Goal: Transaction & Acquisition: Purchase product/service

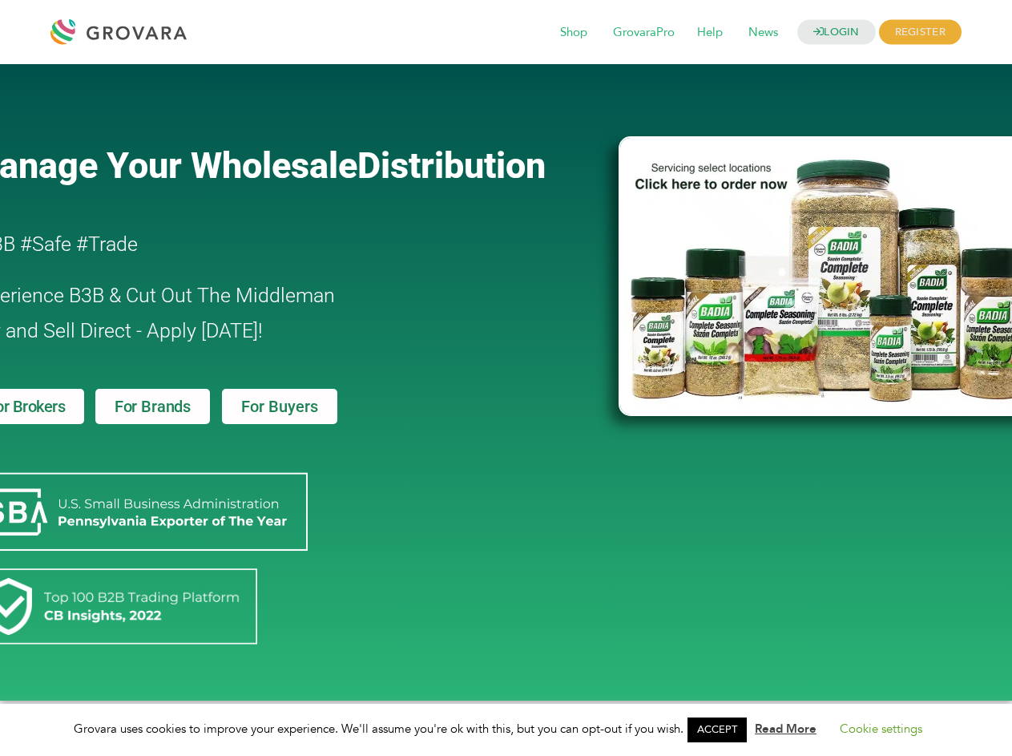
click at [722, 729] on link "ACCEPT" at bounding box center [716, 729] width 59 height 25
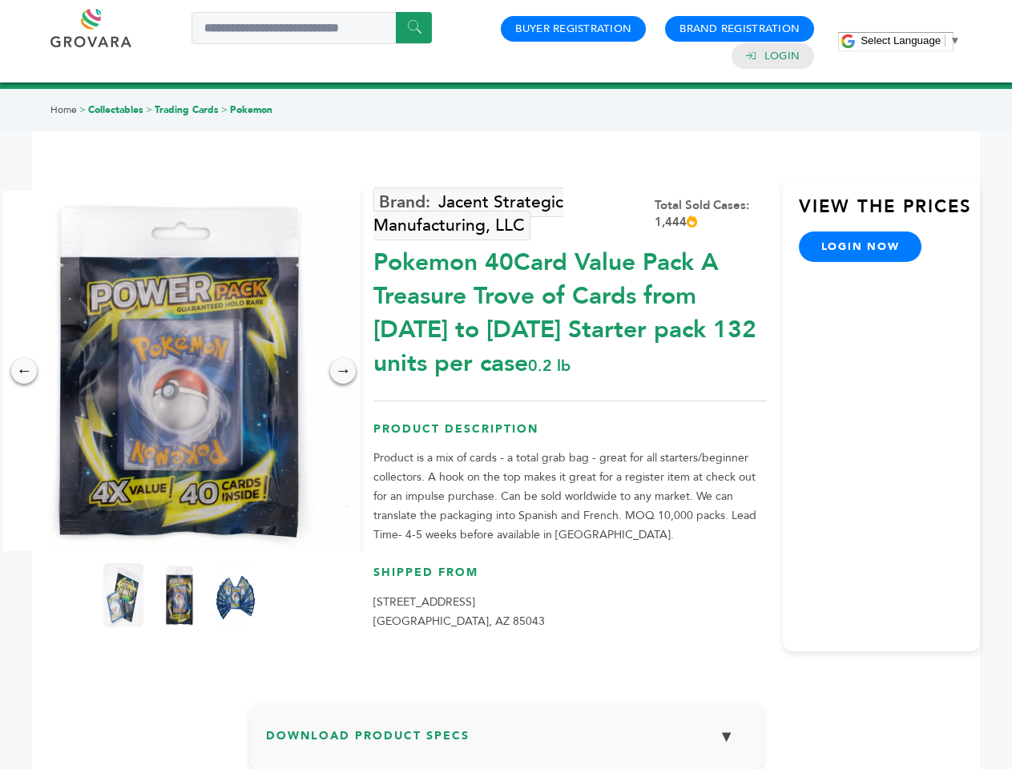
click at [910, 40] on span "Select Language" at bounding box center [901, 40] width 80 height 12
click at [179, 371] on img at bounding box center [179, 371] width 361 height 361
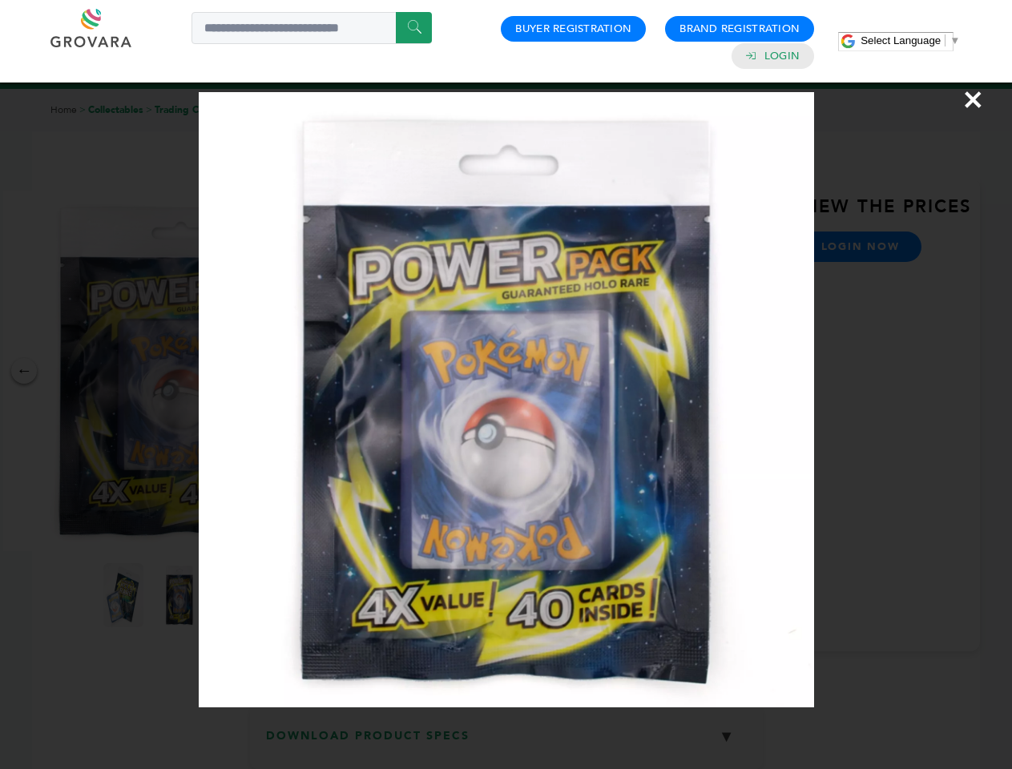
click at [24, 371] on div "×" at bounding box center [506, 384] width 1012 height 769
click at [343, 371] on div "→" at bounding box center [343, 371] width 26 height 26
click at [123, 595] on img at bounding box center [123, 595] width 40 height 64
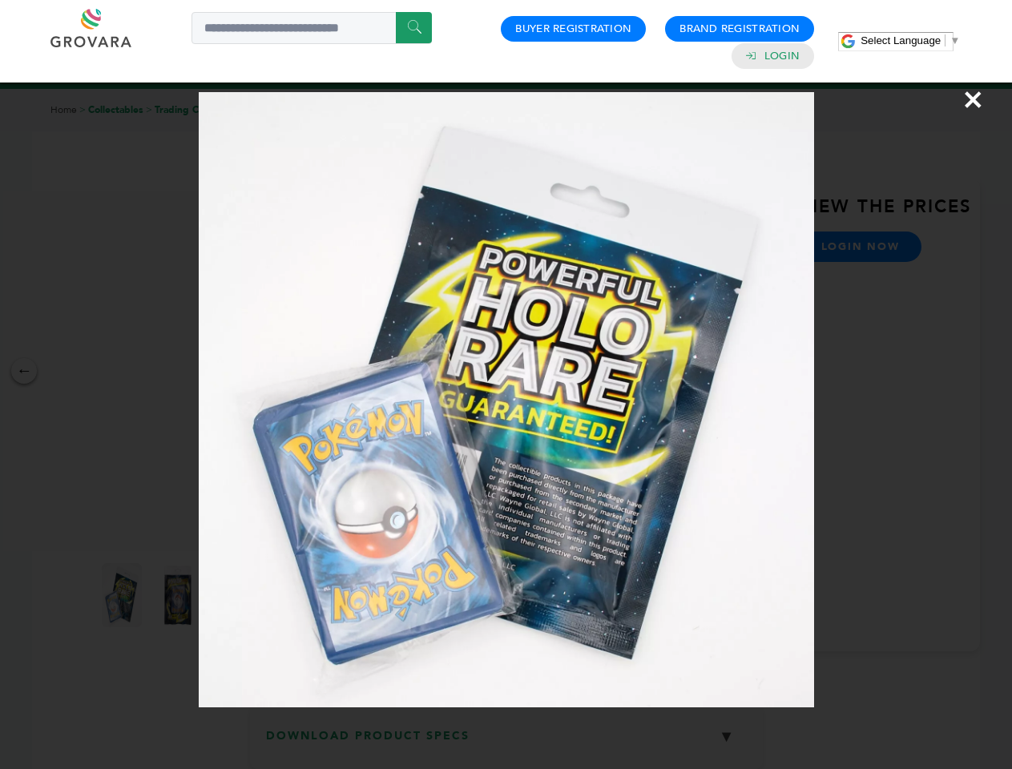
click at [179, 595] on div "×" at bounding box center [506, 384] width 1012 height 769
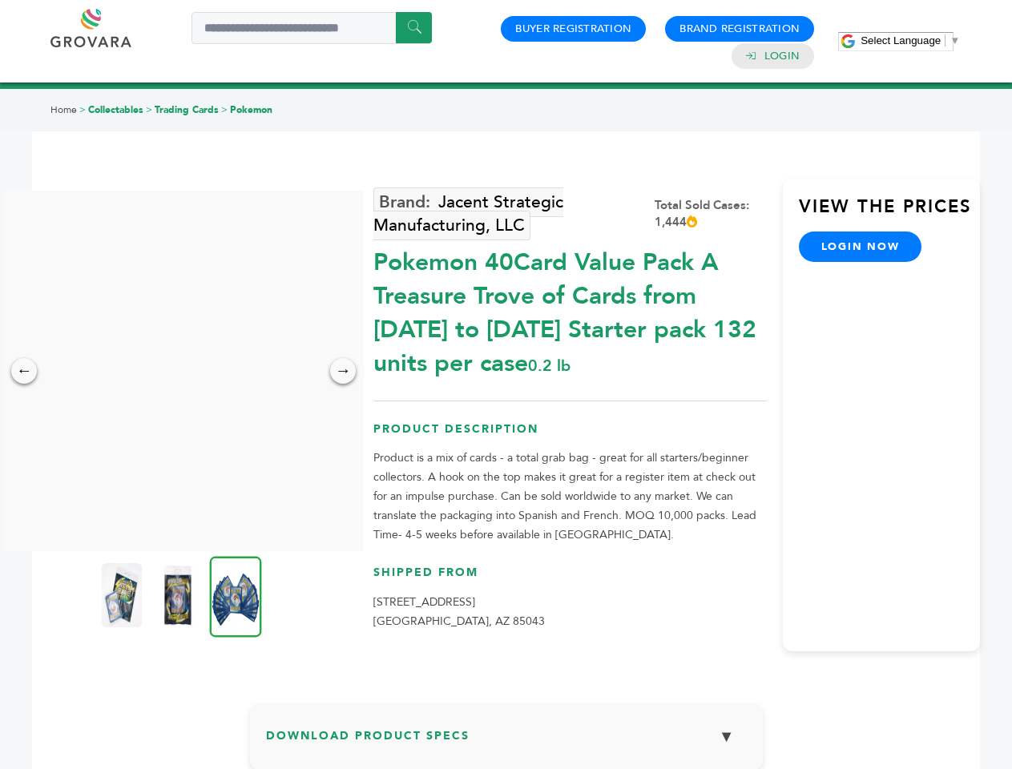
click at [236, 595] on img at bounding box center [236, 596] width 52 height 81
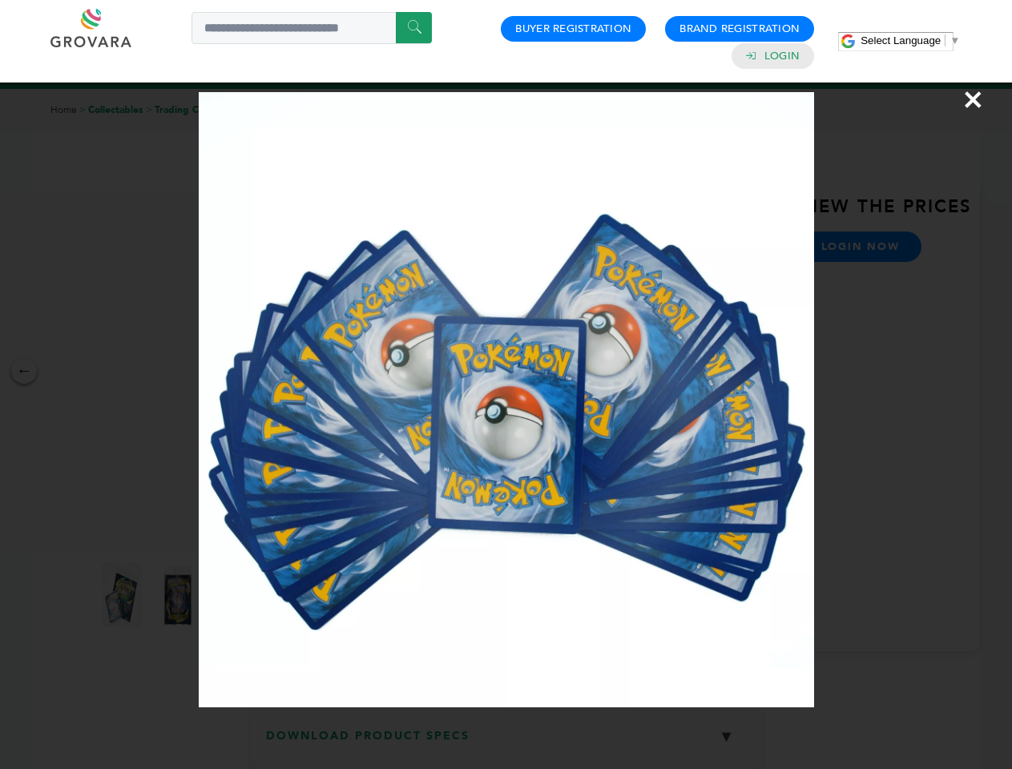
click at [506, 743] on div "×" at bounding box center [506, 384] width 1012 height 769
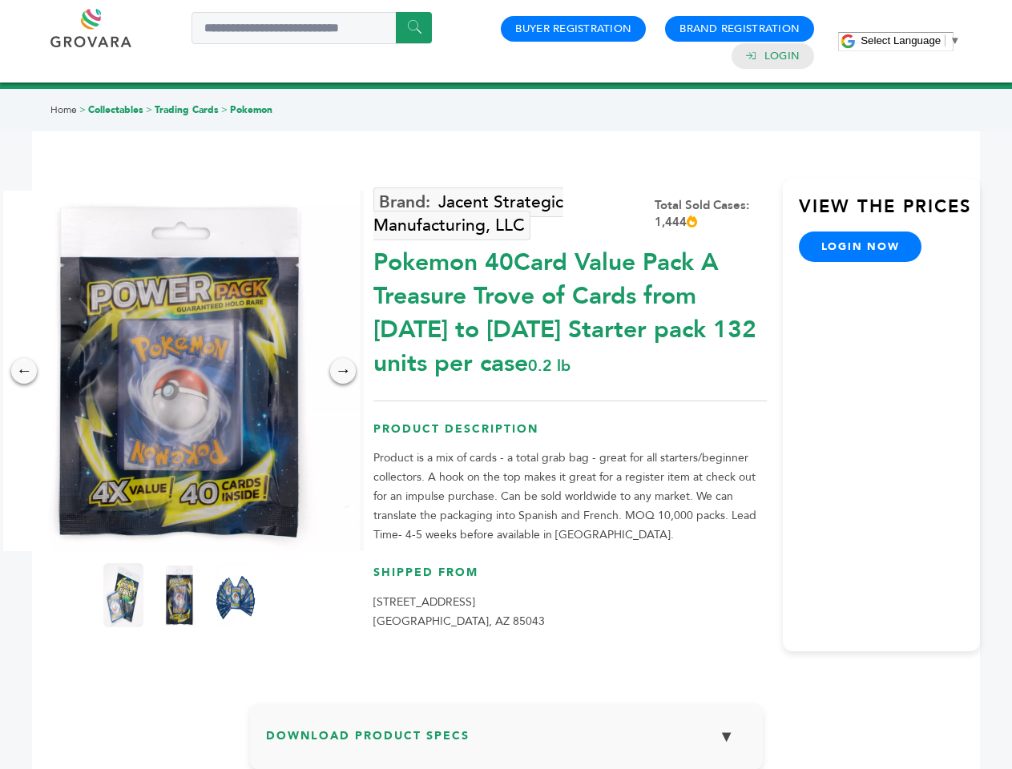
click at [910, 40] on span "Select Language" at bounding box center [901, 40] width 80 height 12
click at [179, 371] on img at bounding box center [179, 371] width 361 height 361
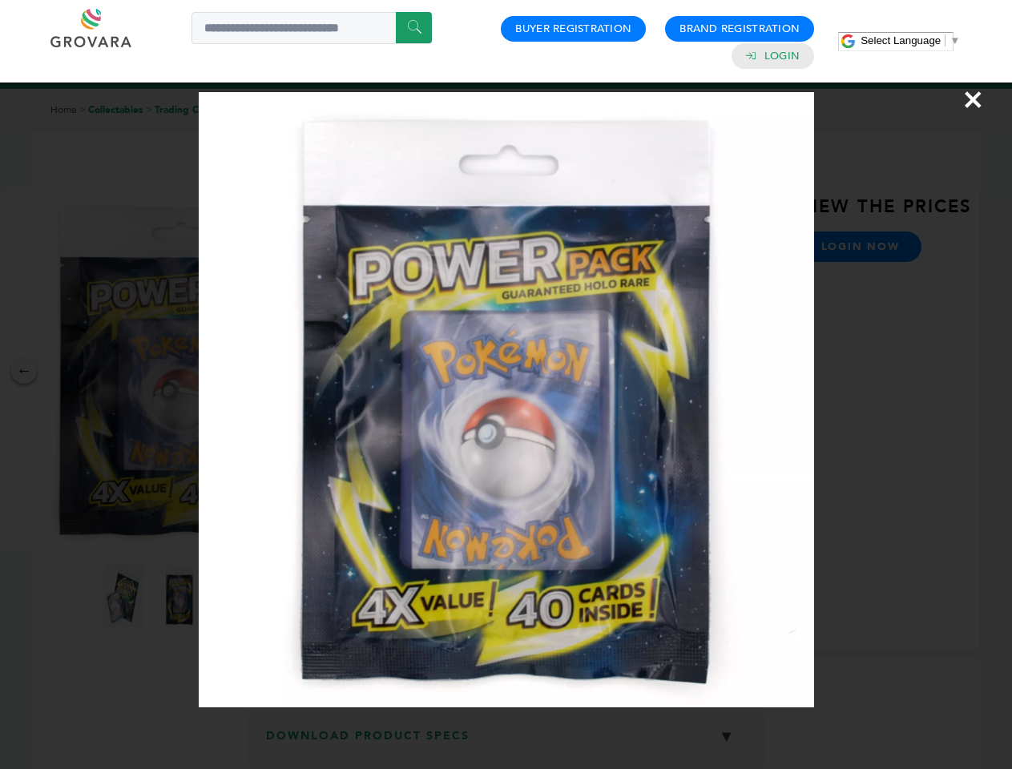
click at [24, 371] on div "×" at bounding box center [506, 384] width 1012 height 769
click at [343, 371] on div "→" at bounding box center [343, 371] width 26 height 26
click at [123, 595] on img at bounding box center [123, 595] width 40 height 64
click at [179, 595] on div "×" at bounding box center [506, 384] width 1012 height 769
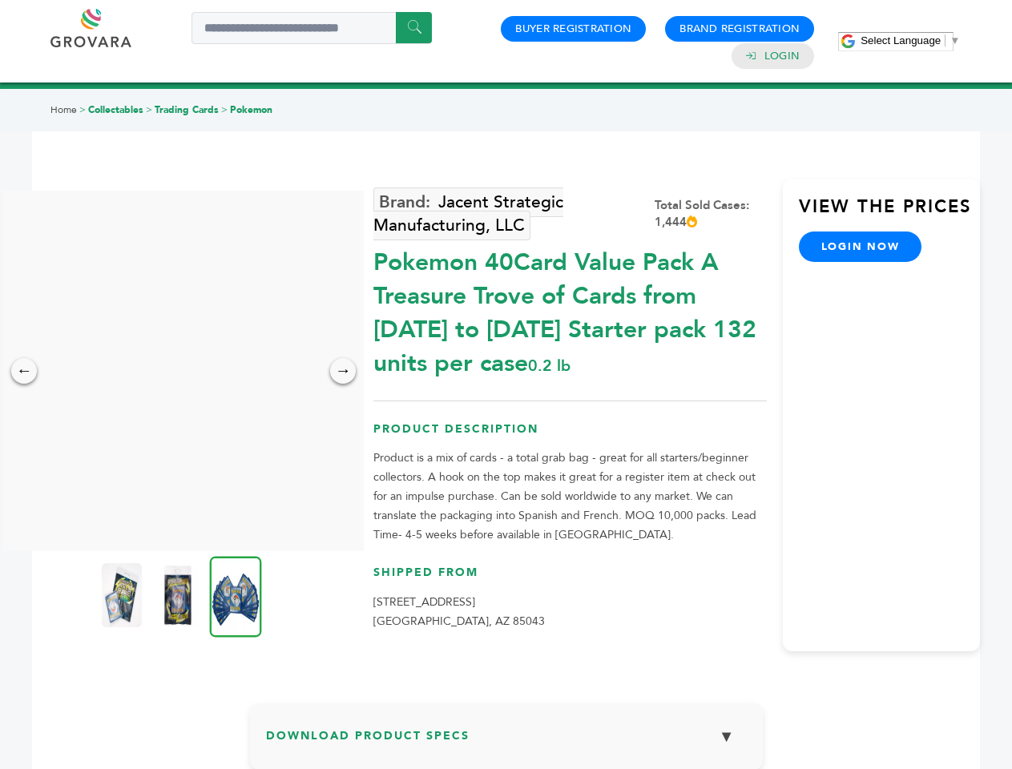
click at [236, 595] on img at bounding box center [236, 596] width 52 height 81
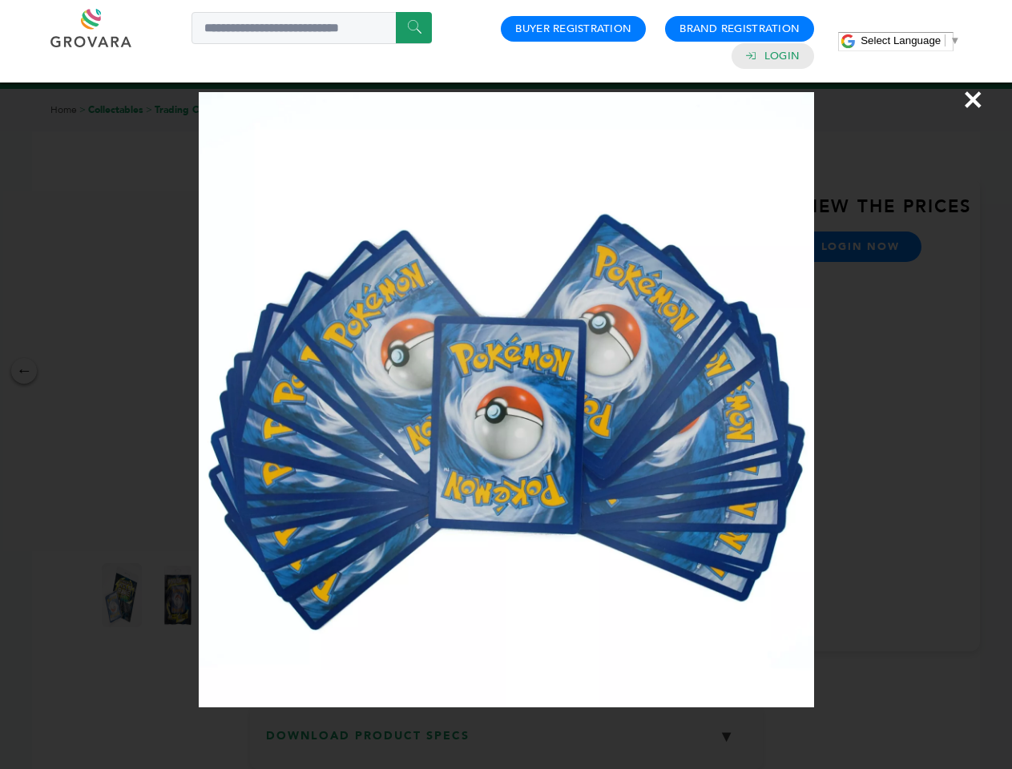
click at [506, 743] on div "×" at bounding box center [506, 384] width 1012 height 769
